Goal: Task Accomplishment & Management: Manage account settings

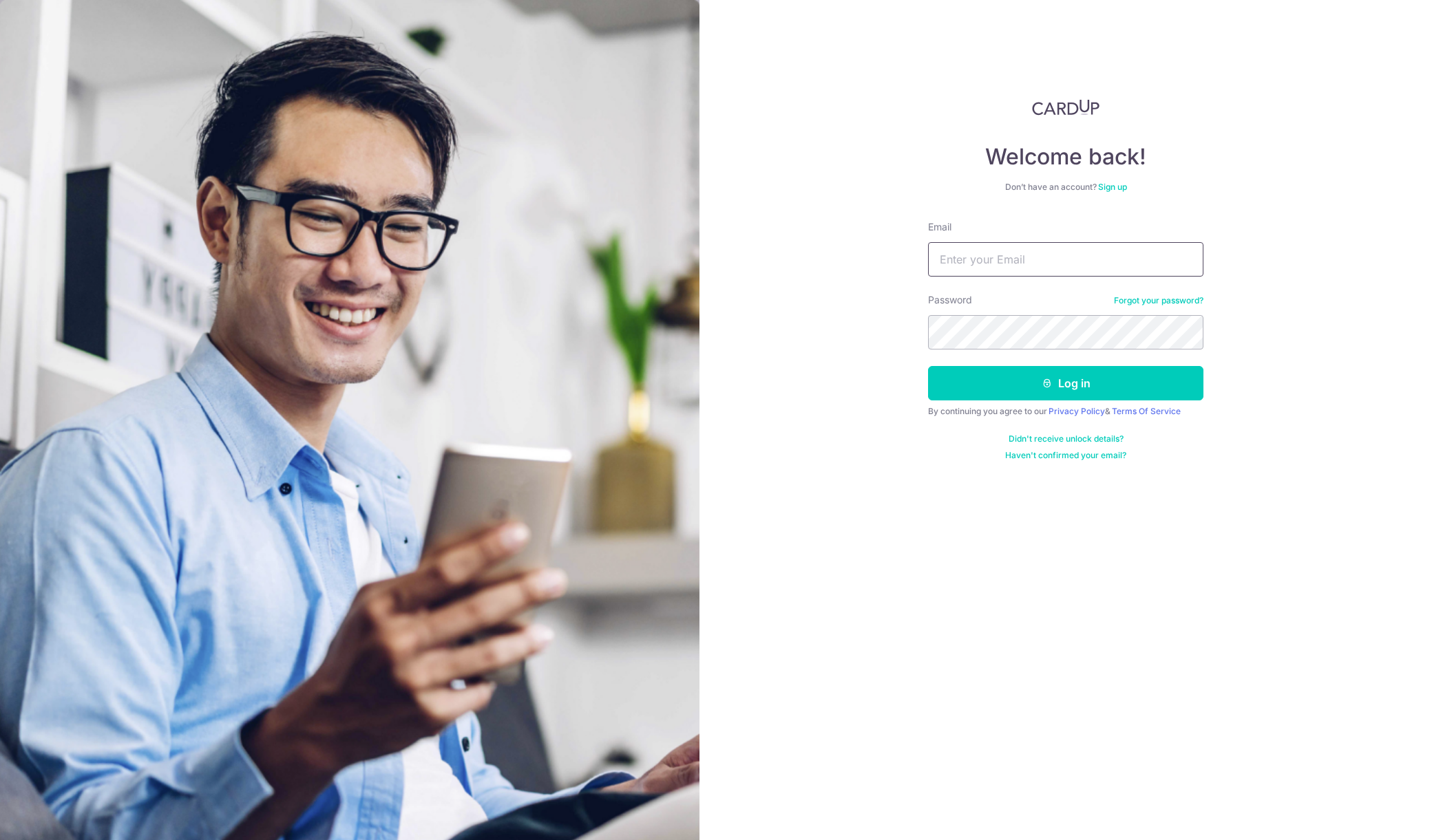
click at [982, 271] on input "Email" at bounding box center [1066, 259] width 275 height 35
type input "co3k@hotmail.com"
click at [1078, 388] on button "Log in" at bounding box center [1066, 383] width 275 height 35
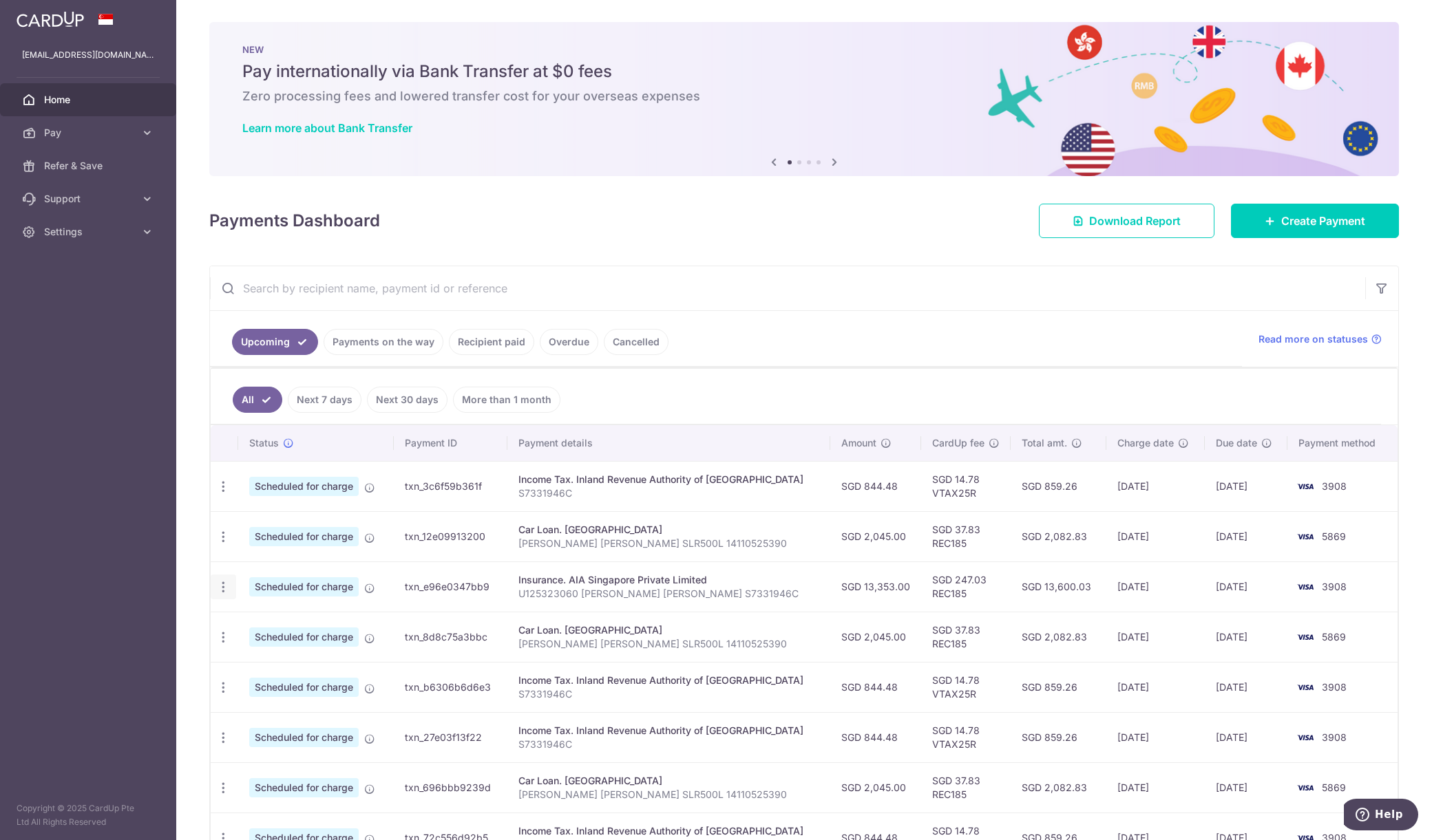
click at [223, 585] on icon "button" at bounding box center [224, 587] width 14 height 14
click at [320, 624] on span "Update payment" at bounding box center [297, 624] width 94 height 17
radio input "true"
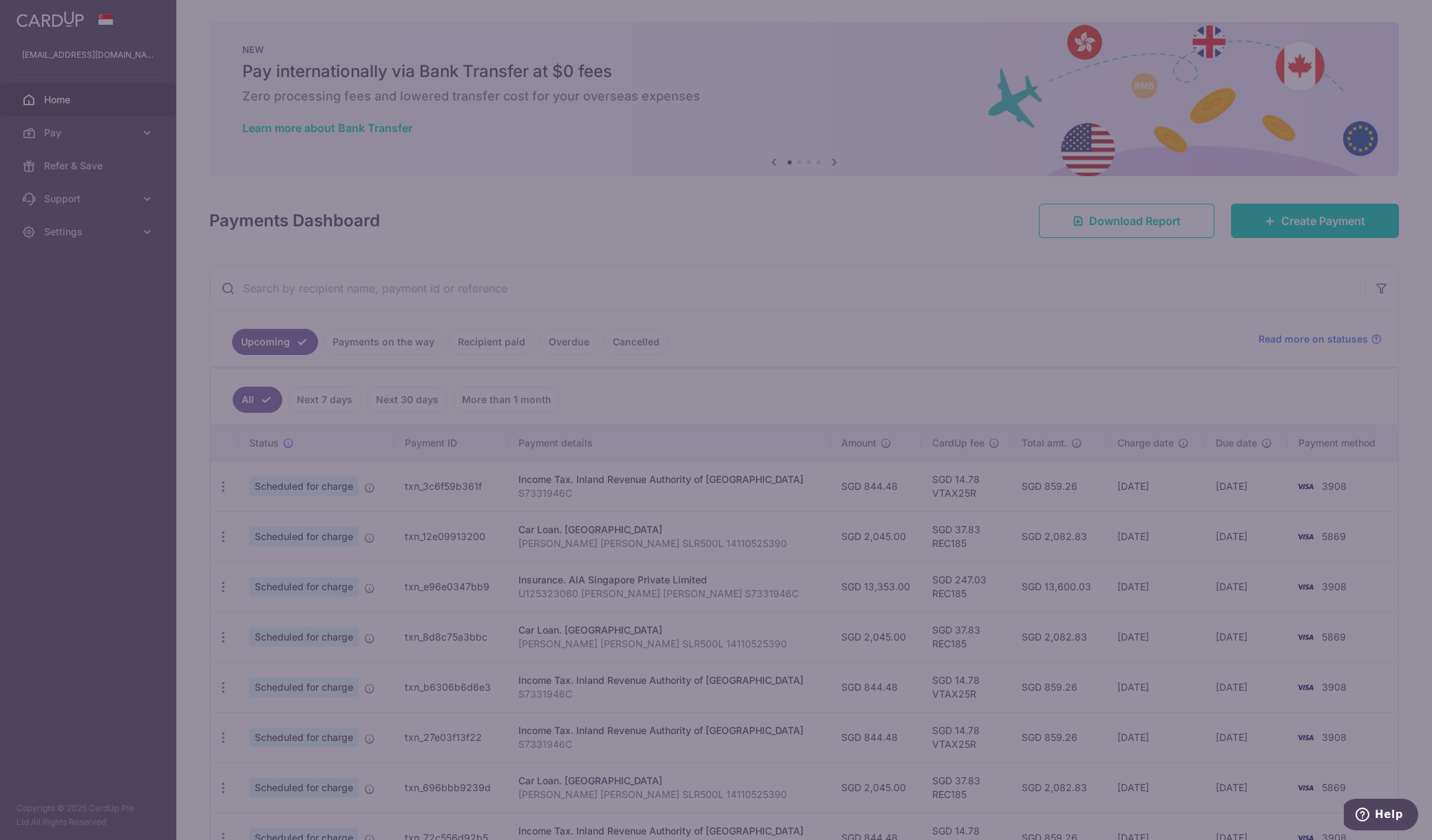
type input "13,353.00"
type input "28/09/2025"
type input "U125323060 Yong Jin Foong S7331946C"
type input "REC185"
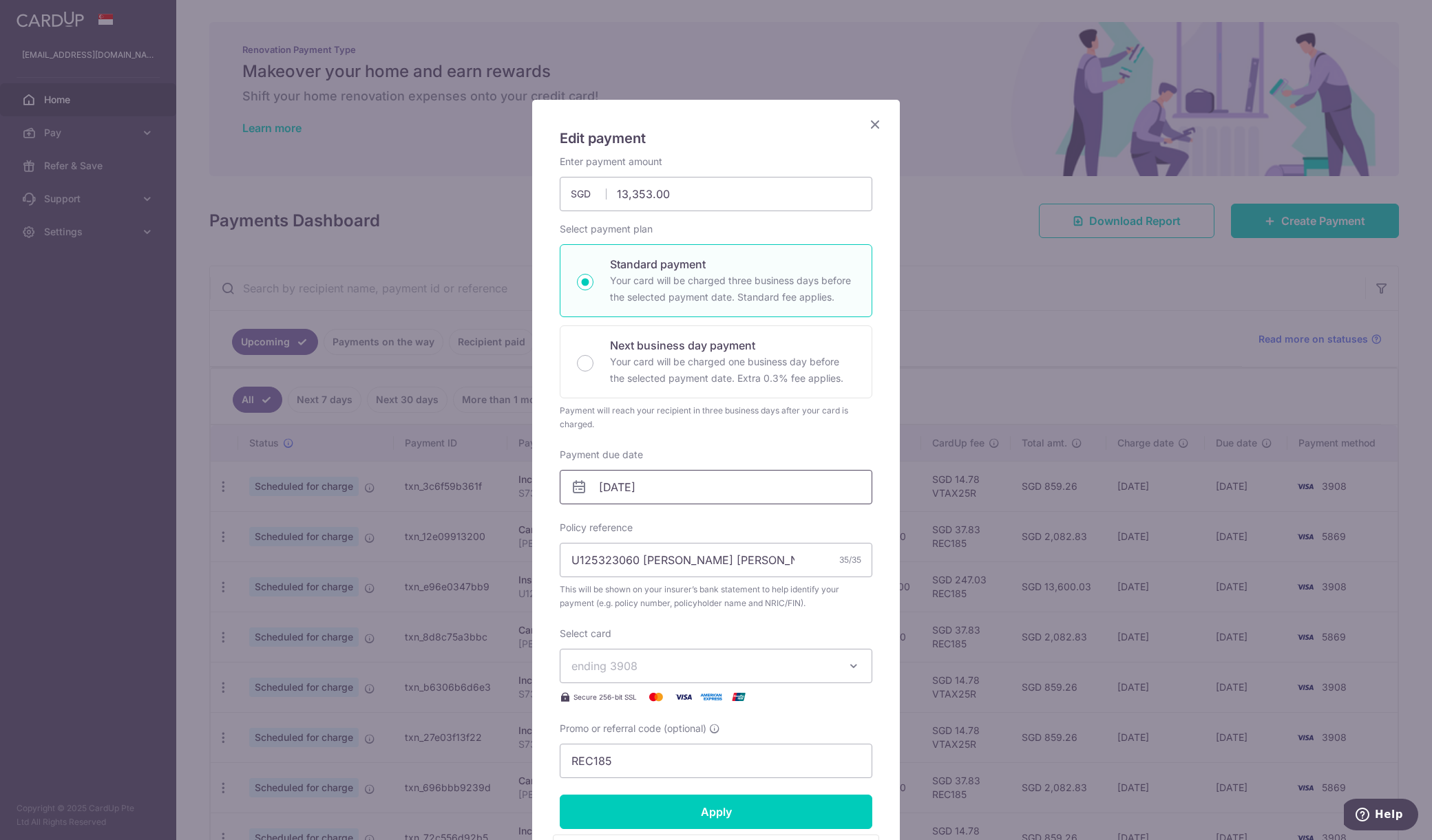
click at [791, 491] on input "28/09/2025" at bounding box center [716, 487] width 312 height 35
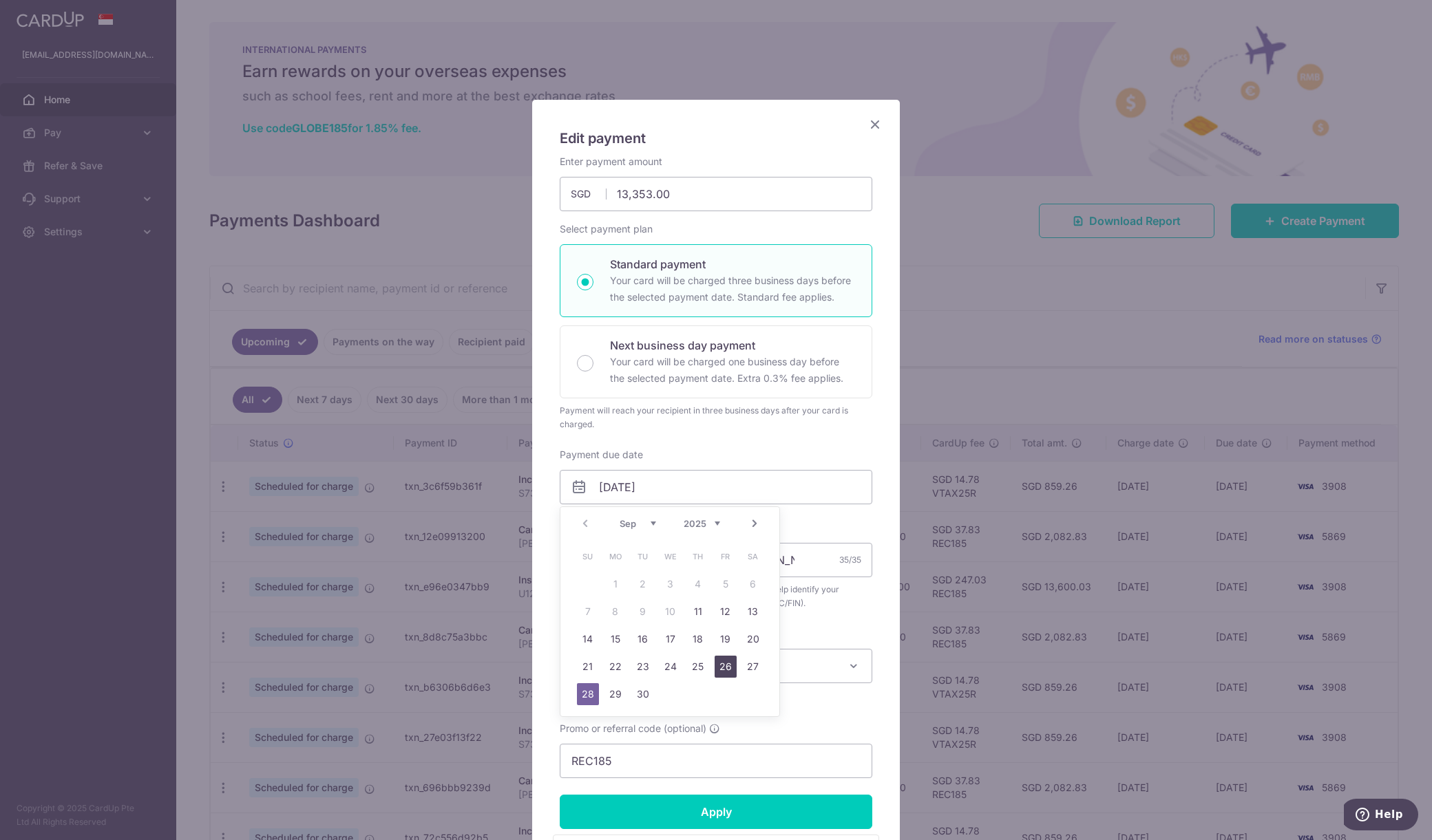
click at [732, 663] on link "26" at bounding box center [725, 666] width 22 height 22
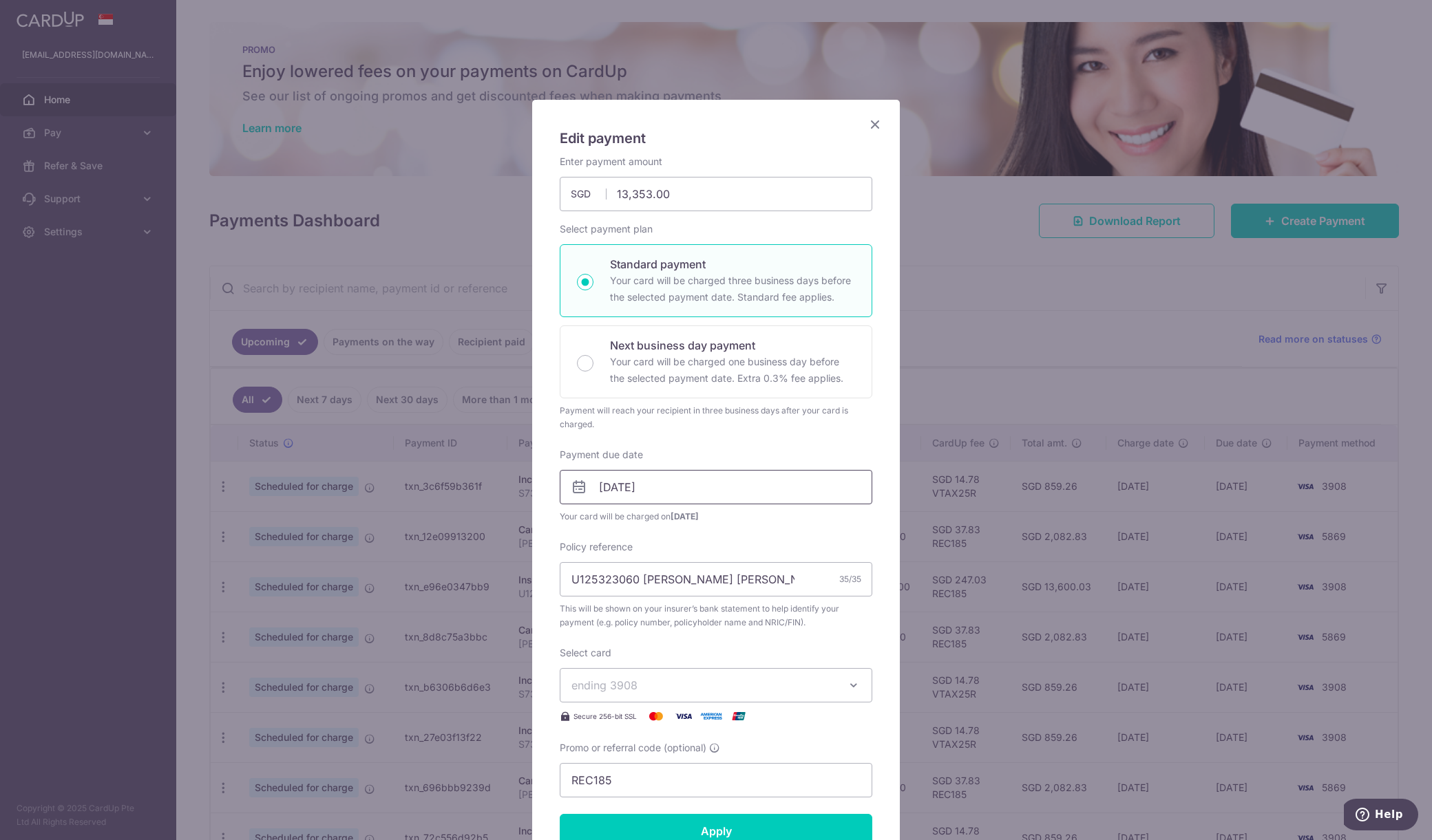
click at [739, 491] on input "[DATE]" at bounding box center [716, 487] width 312 height 35
click at [649, 698] on link "30" at bounding box center [642, 694] width 22 height 22
type input "30/09/2025"
click at [765, 487] on input "30/09/2025" at bounding box center [716, 487] width 312 height 35
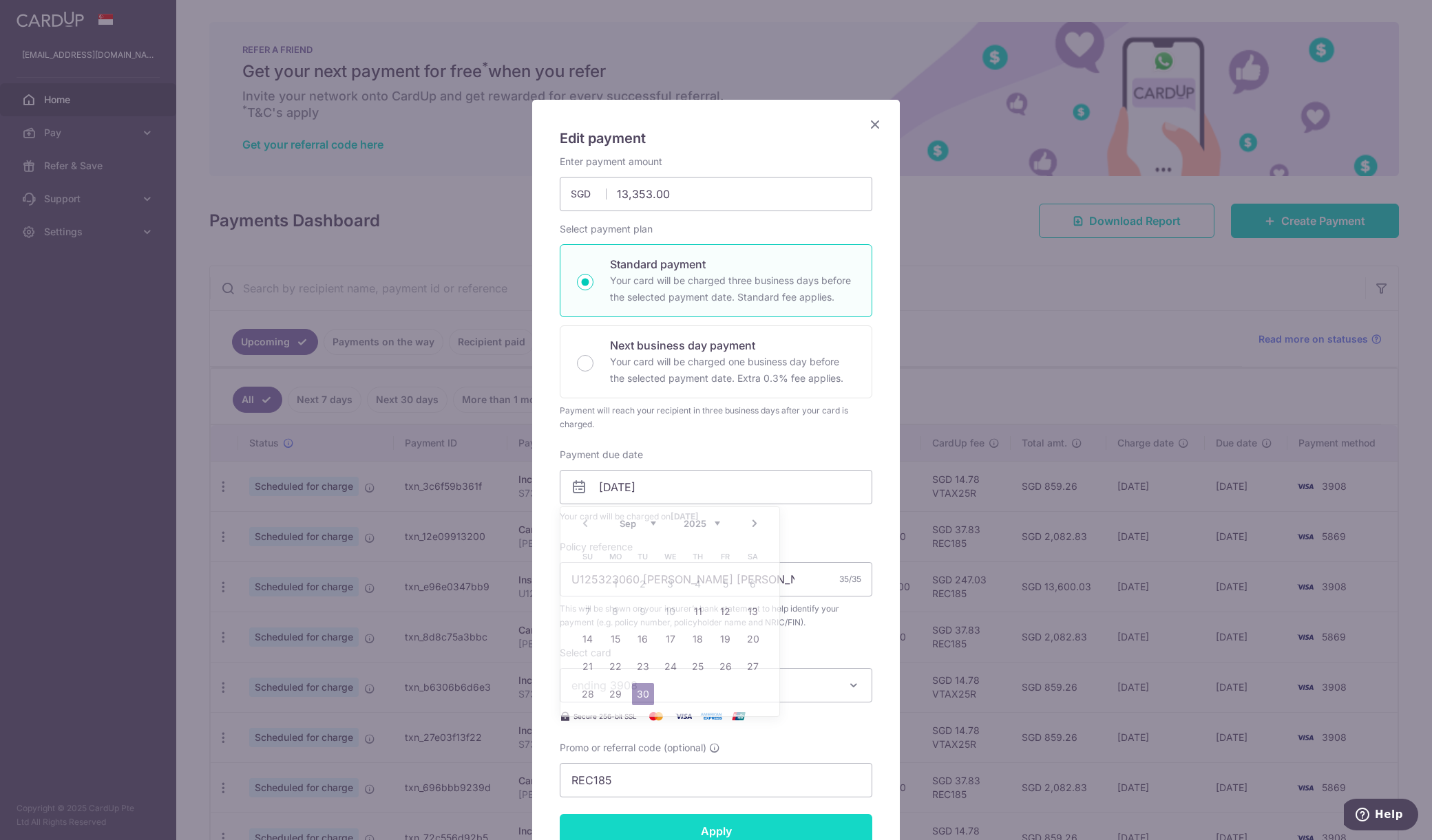
click at [779, 825] on input "Apply" at bounding box center [716, 831] width 312 height 35
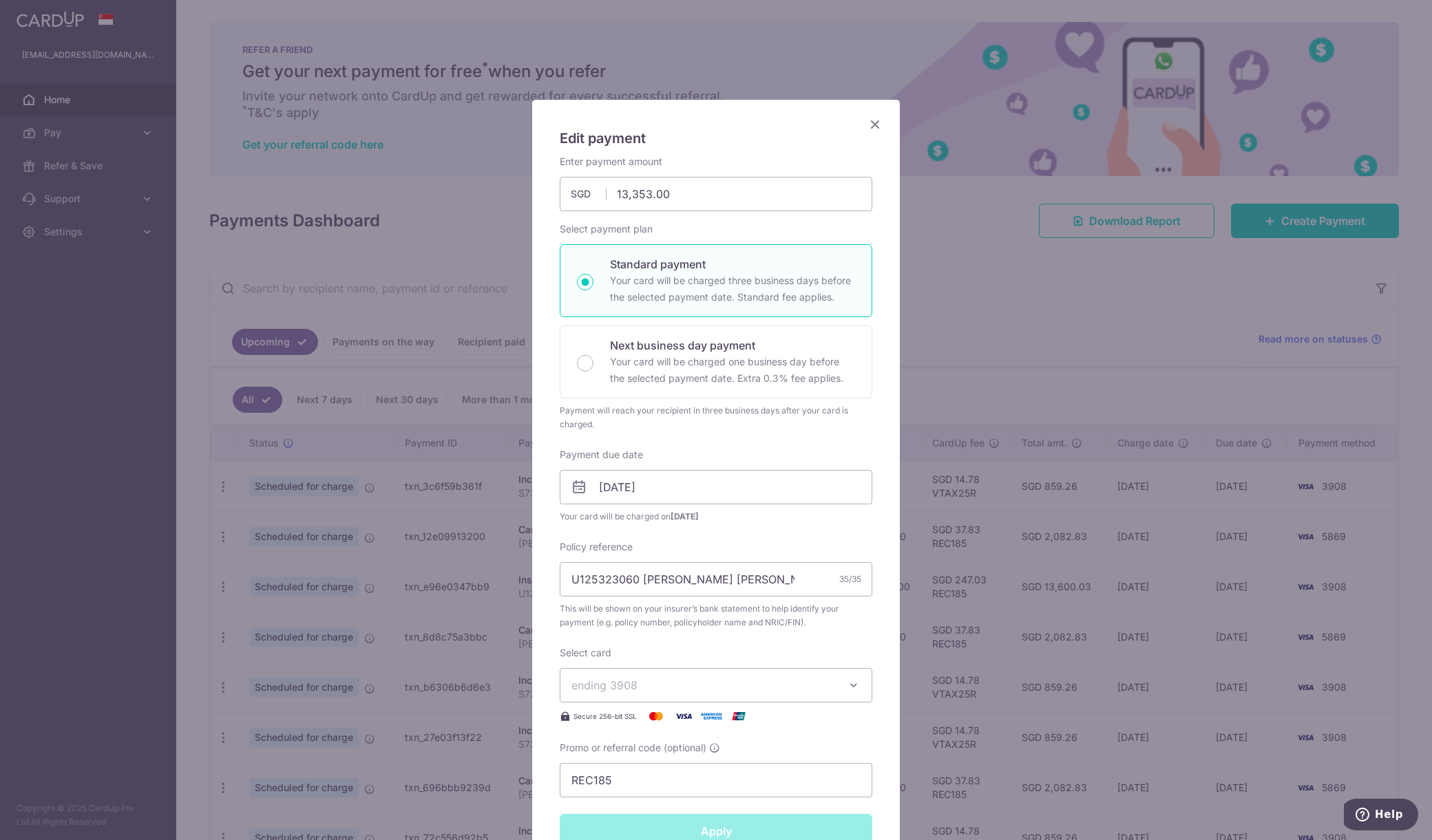
type input "Successfully Applied"
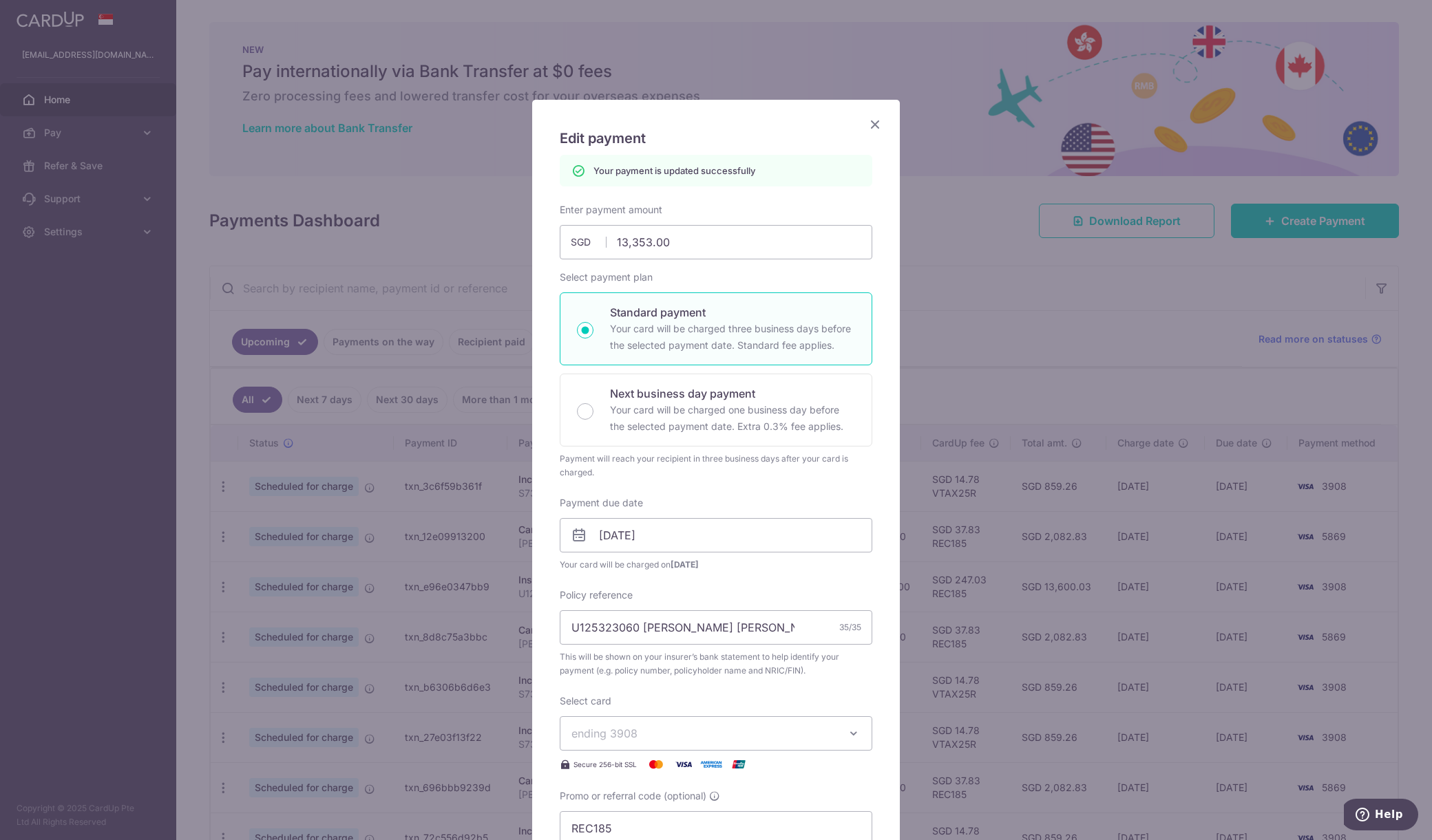
click at [874, 125] on icon "Close" at bounding box center [875, 123] width 17 height 17
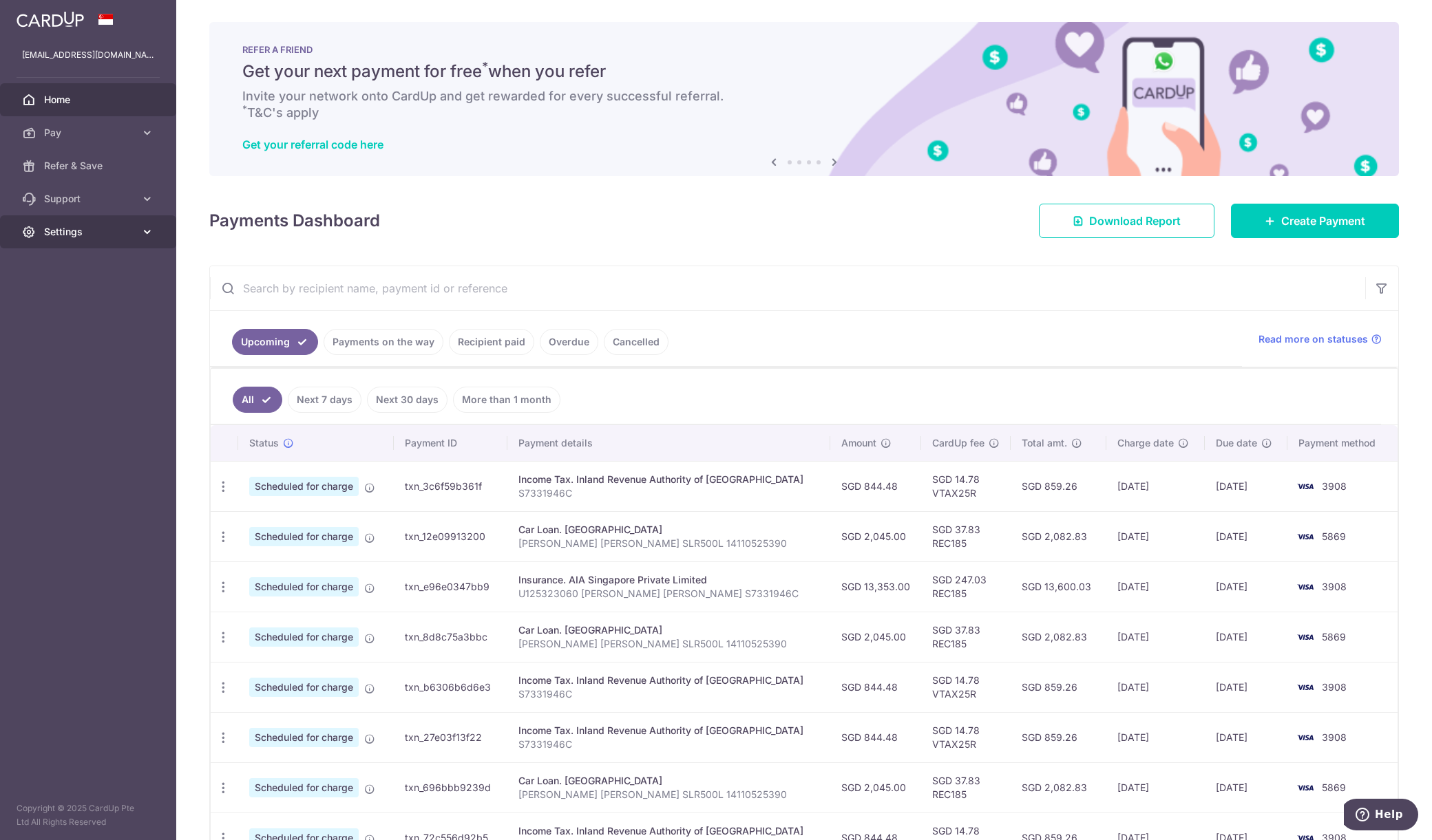
click at [101, 231] on span "Settings" at bounding box center [90, 232] width 90 height 14
click at [97, 302] on span "Logout" at bounding box center [90, 298] width 90 height 14
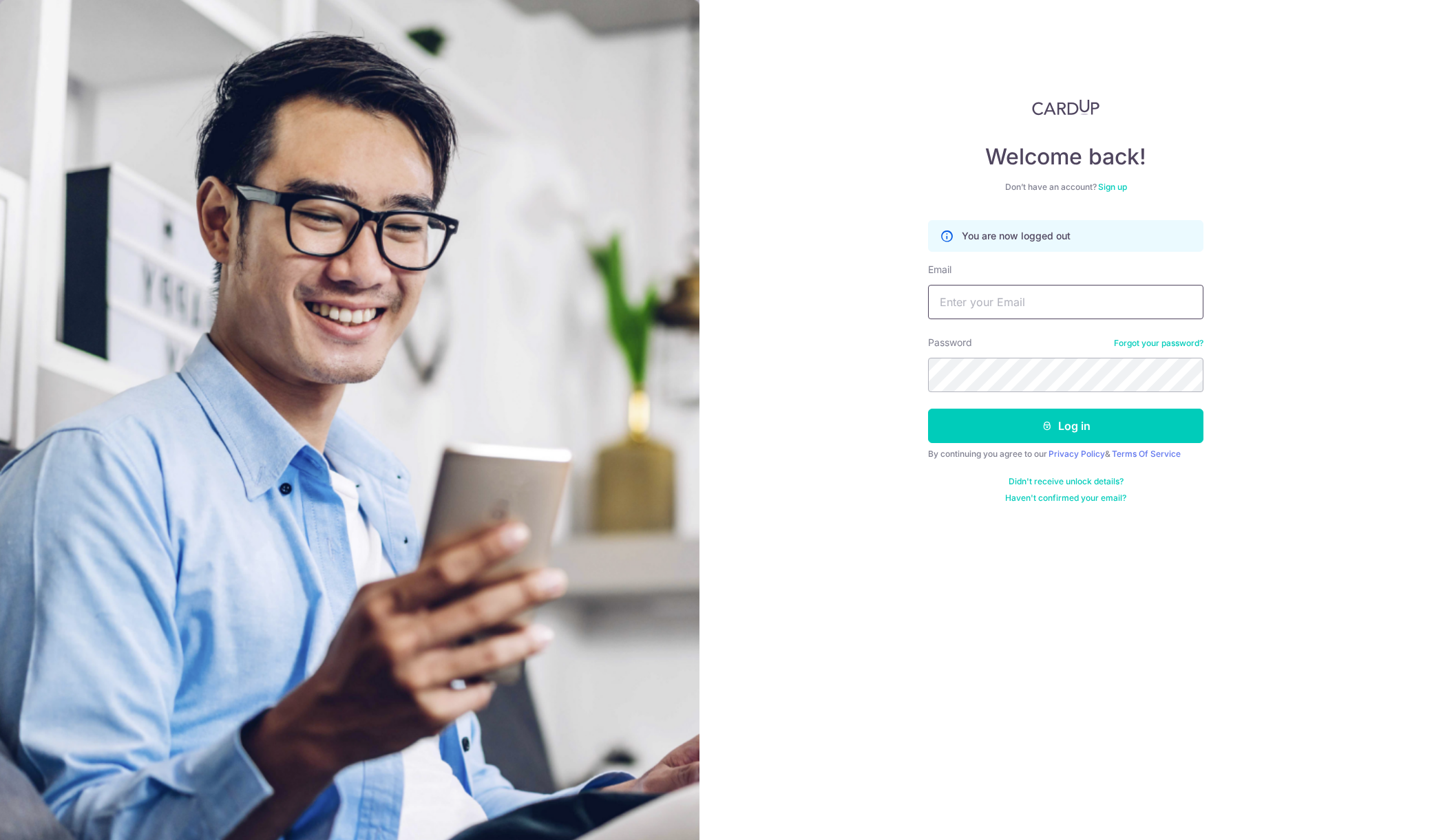
click at [1055, 304] on input "Email" at bounding box center [1066, 302] width 275 height 35
type input "yong.jf@outlook.com"
click at [1045, 429] on icon "submit" at bounding box center [1047, 426] width 11 height 11
